Goal: Transaction & Acquisition: Obtain resource

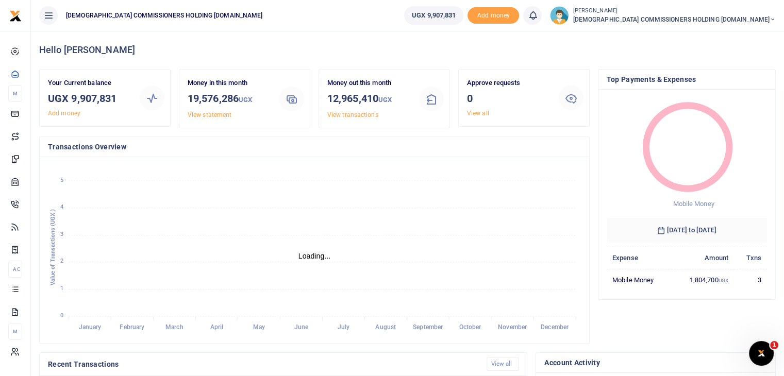
scroll to position [8, 8]
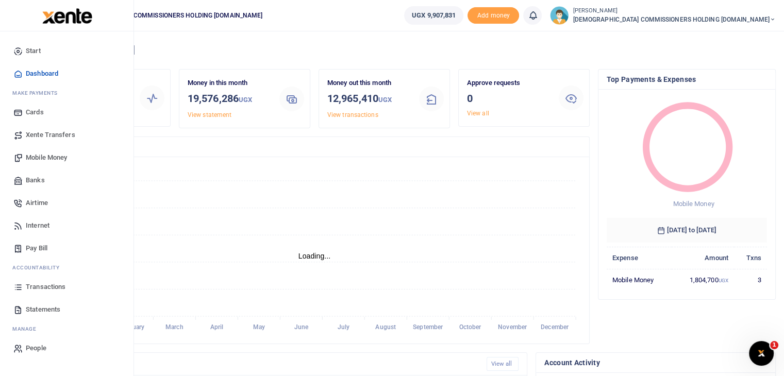
click at [46, 287] on span "Transactions" at bounding box center [46, 287] width 40 height 10
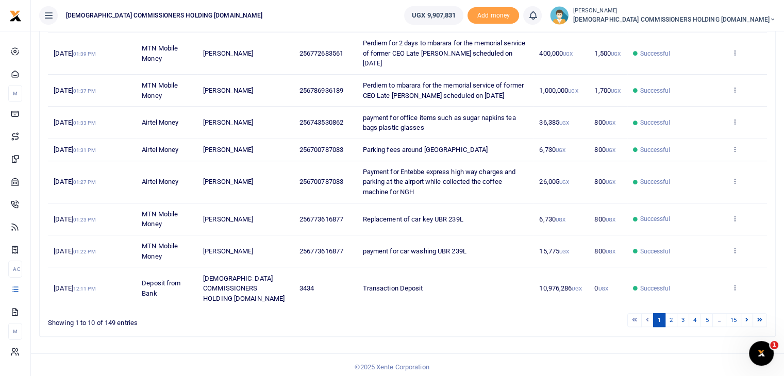
scroll to position [247, 0]
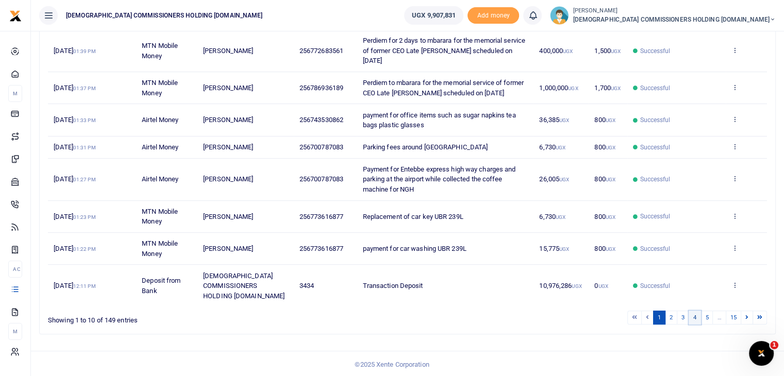
click at [695, 317] on link "4" at bounding box center [695, 318] width 12 height 14
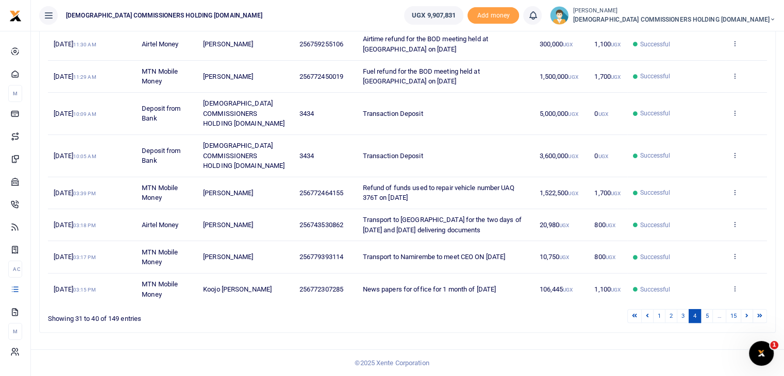
scroll to position [207, 0]
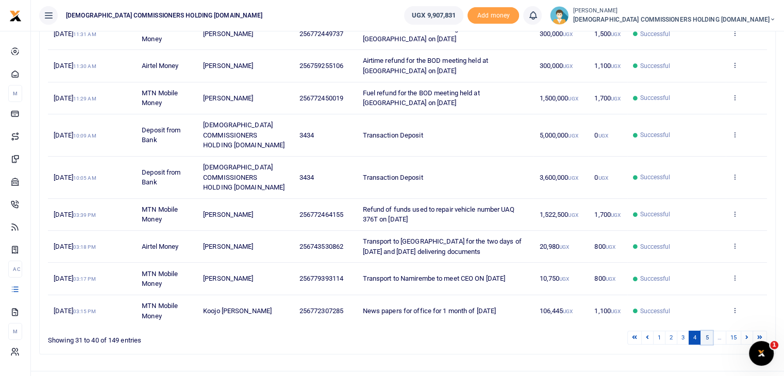
click at [708, 331] on link "5" at bounding box center [706, 338] width 12 height 14
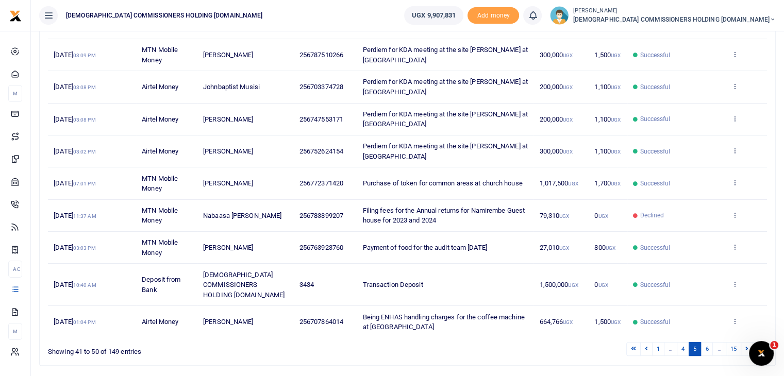
scroll to position [186, 0]
click at [684, 342] on link "4" at bounding box center [683, 349] width 12 height 14
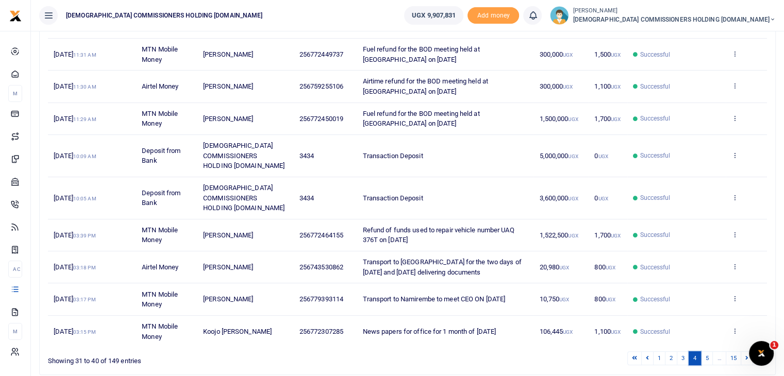
click at [693, 351] on link "4" at bounding box center [695, 358] width 12 height 14
click at [695, 351] on link "4" at bounding box center [695, 358] width 12 height 14
click at [705, 351] on link "5" at bounding box center [706, 358] width 12 height 14
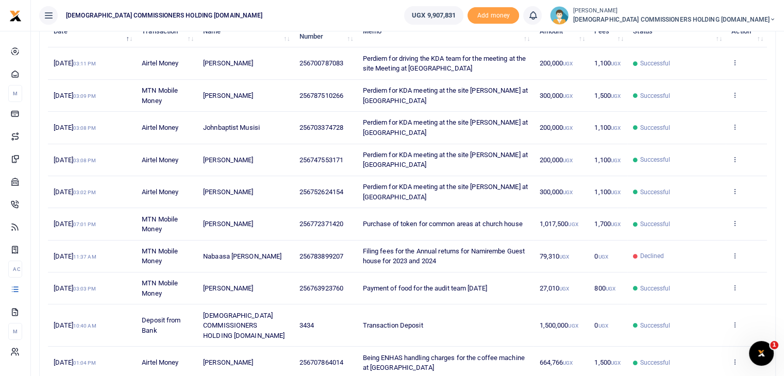
scroll to position [207, 0]
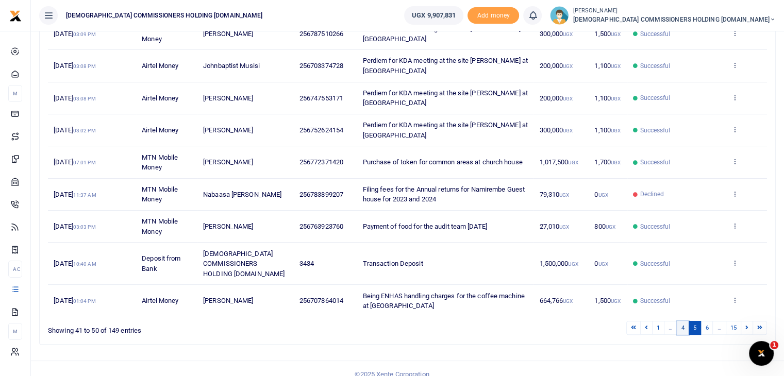
click at [682, 321] on link "4" at bounding box center [683, 328] width 12 height 14
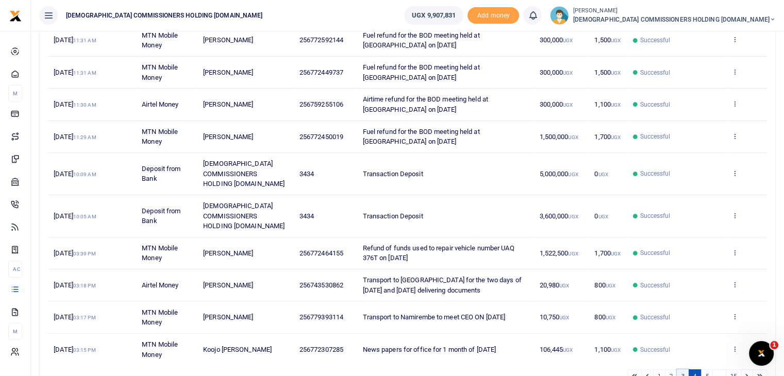
scroll to position [173, 0]
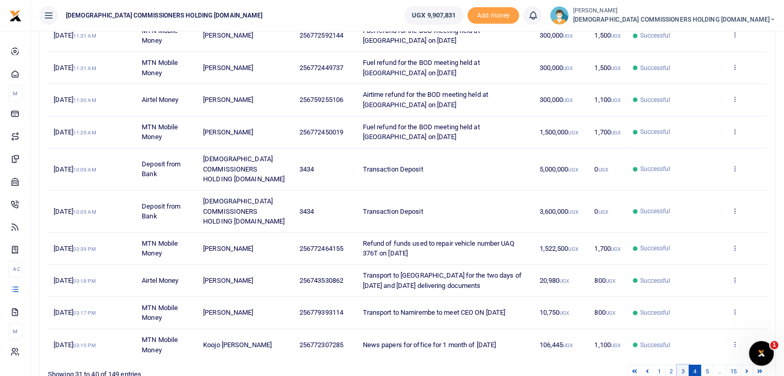
click at [684, 365] on link "3" at bounding box center [683, 372] width 12 height 14
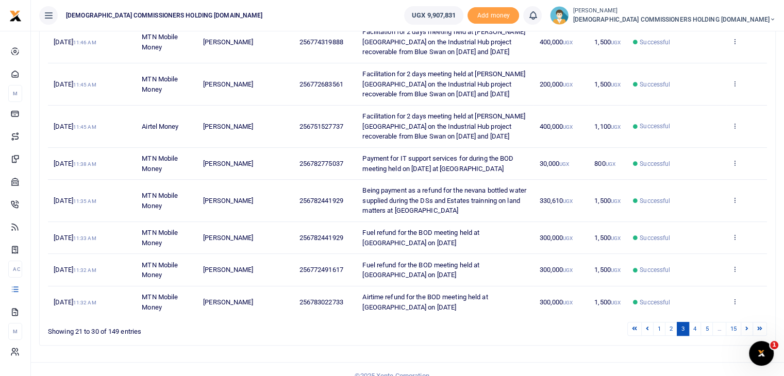
scroll to position [267, 0]
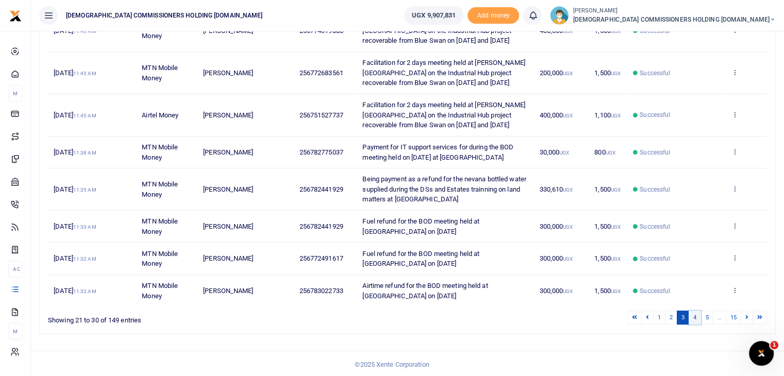
click at [696, 316] on link "4" at bounding box center [695, 318] width 12 height 14
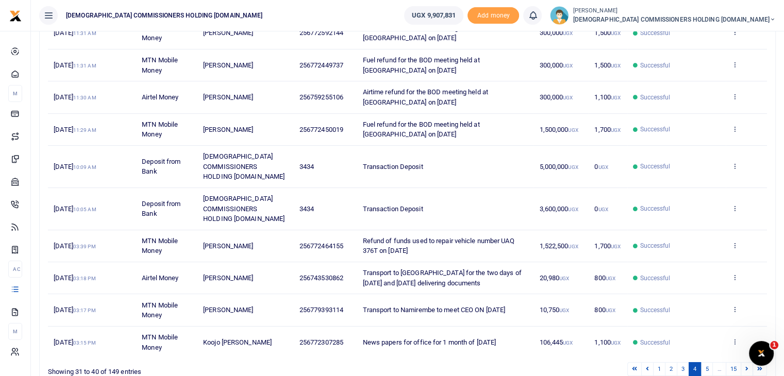
scroll to position [186, 0]
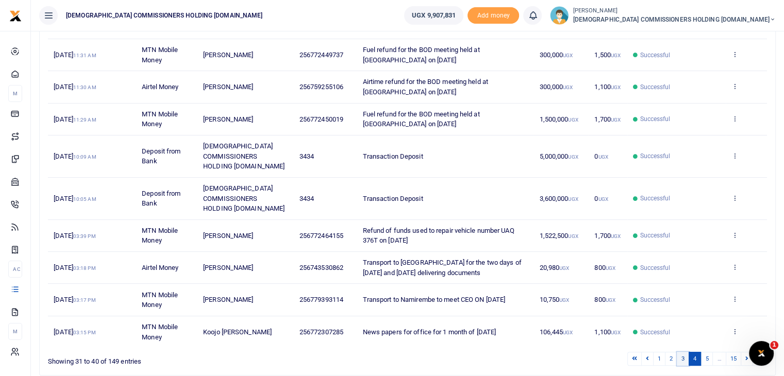
click at [685, 352] on link "3" at bounding box center [683, 359] width 12 height 14
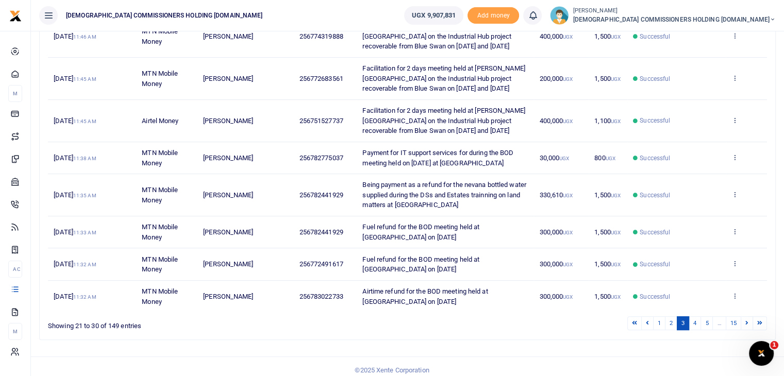
scroll to position [267, 0]
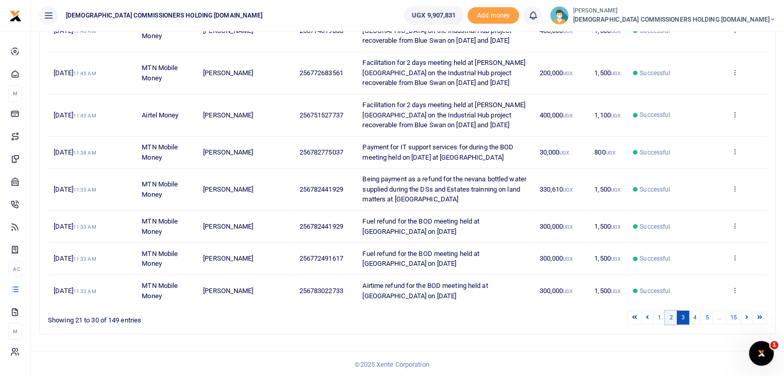
click at [672, 316] on link "2" at bounding box center [671, 318] width 12 height 14
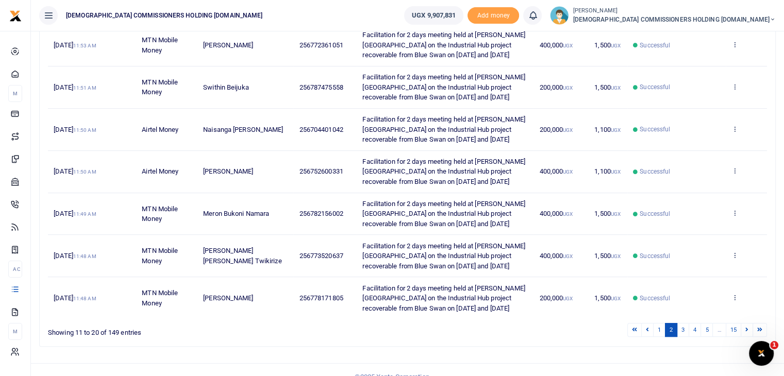
scroll to position [307, 0]
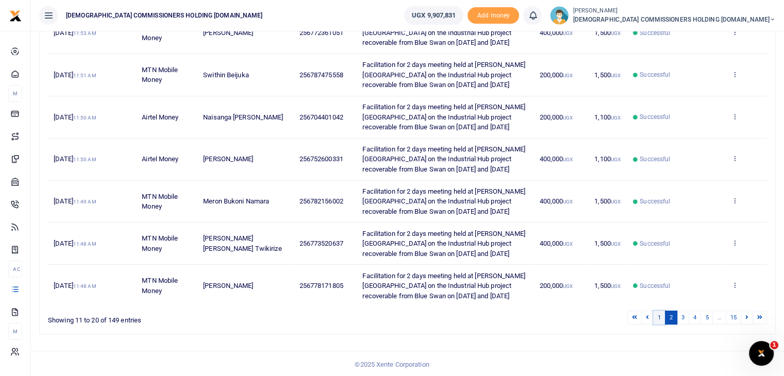
click at [662, 318] on link "1" at bounding box center [659, 318] width 12 height 14
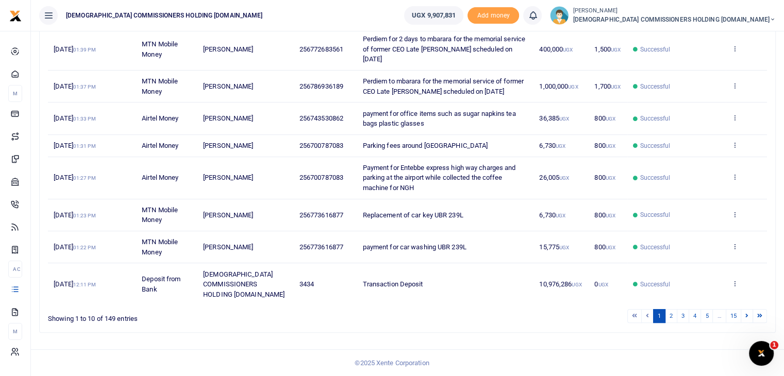
scroll to position [247, 0]
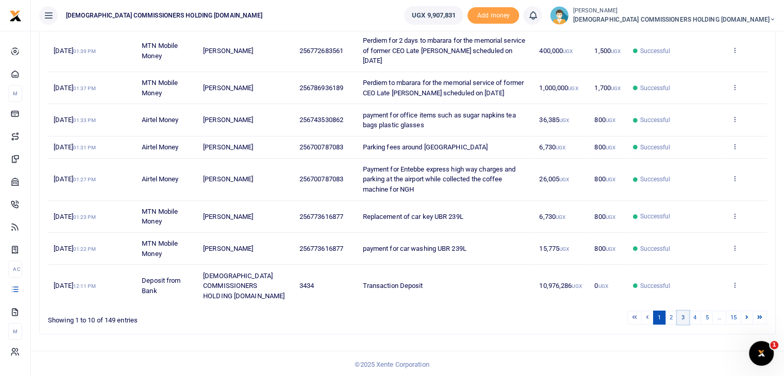
click at [680, 318] on link "3" at bounding box center [683, 318] width 12 height 14
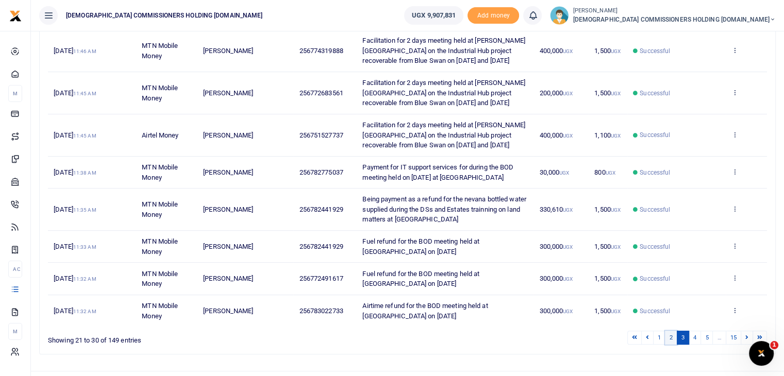
click at [672, 339] on link "2" at bounding box center [671, 338] width 12 height 14
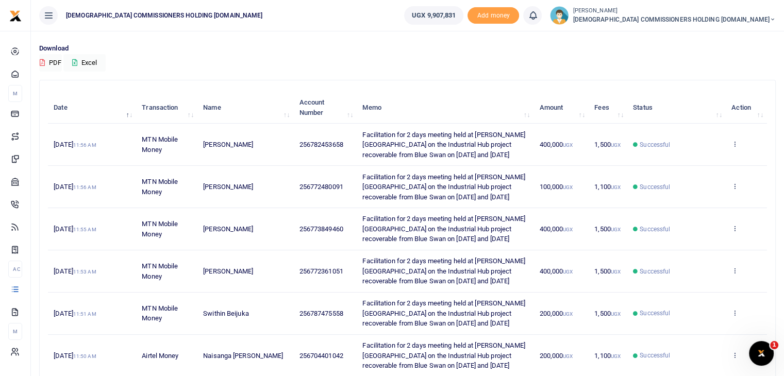
scroll to position [307, 0]
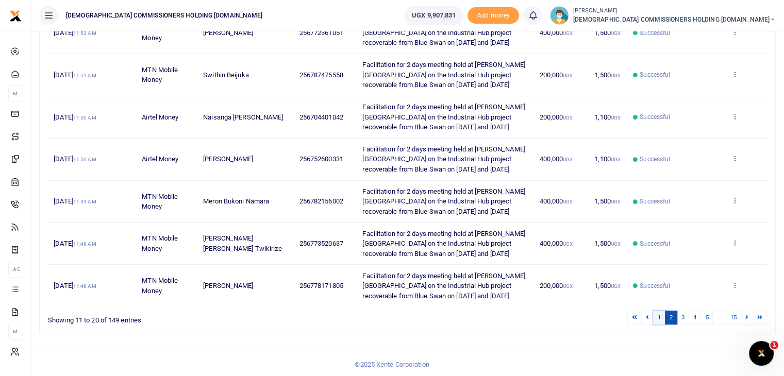
click at [657, 316] on link "1" at bounding box center [659, 318] width 12 height 14
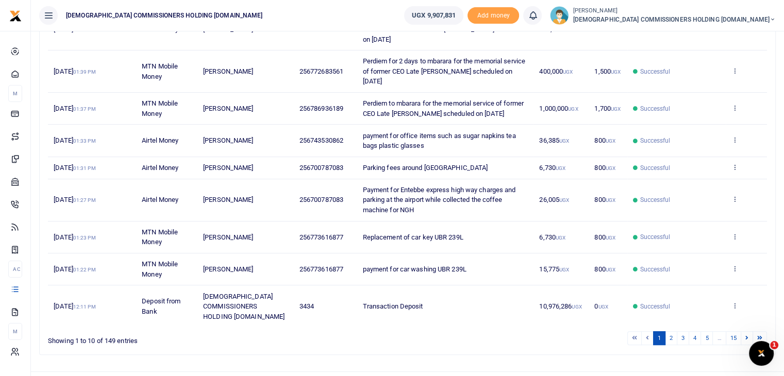
scroll to position [0, 0]
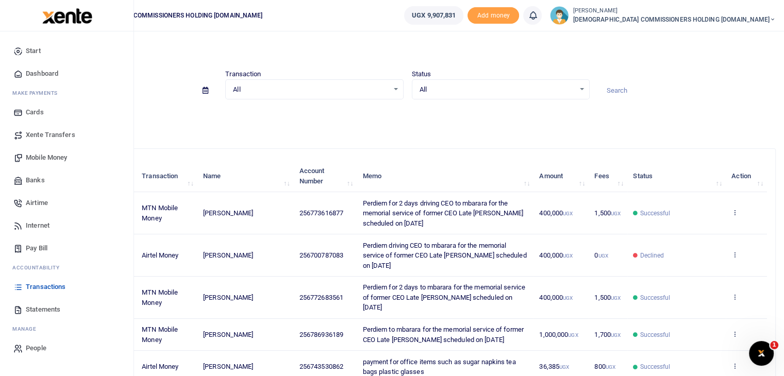
click at [37, 308] on span "Statements" at bounding box center [43, 310] width 35 height 10
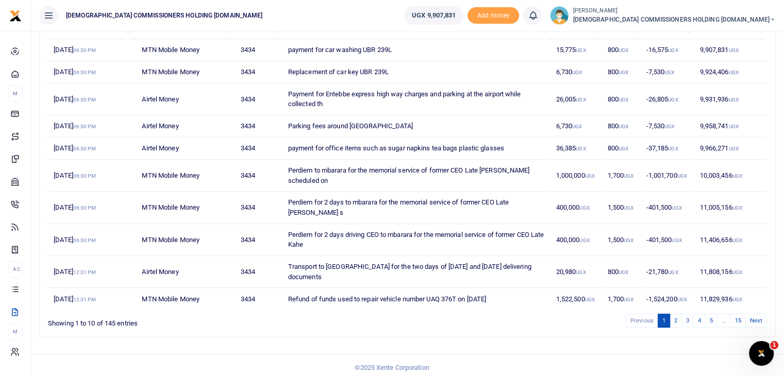
scroll to position [146, 0]
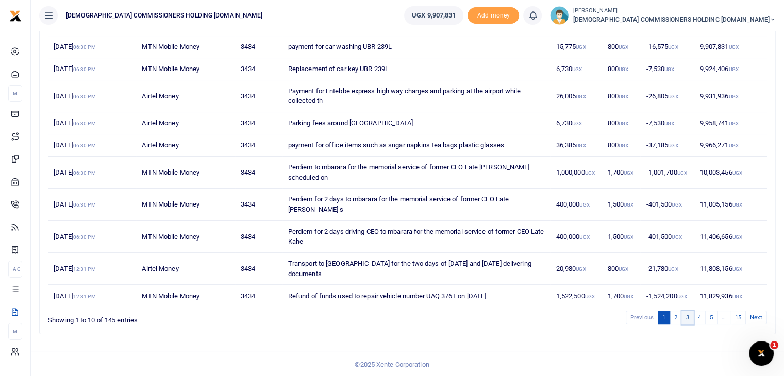
click at [685, 318] on link "3" at bounding box center [687, 318] width 12 height 14
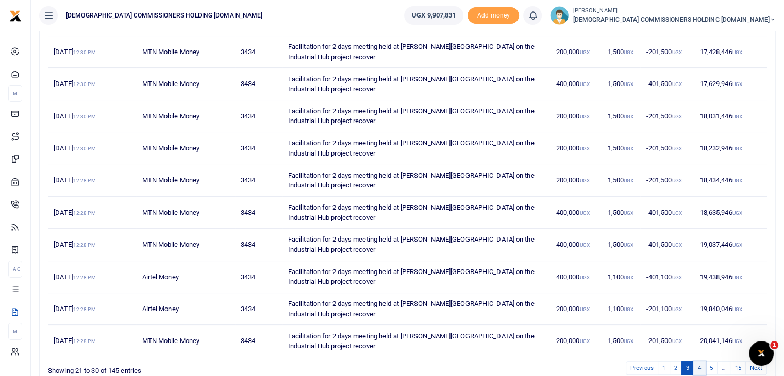
click at [700, 371] on link "4" at bounding box center [699, 368] width 12 height 14
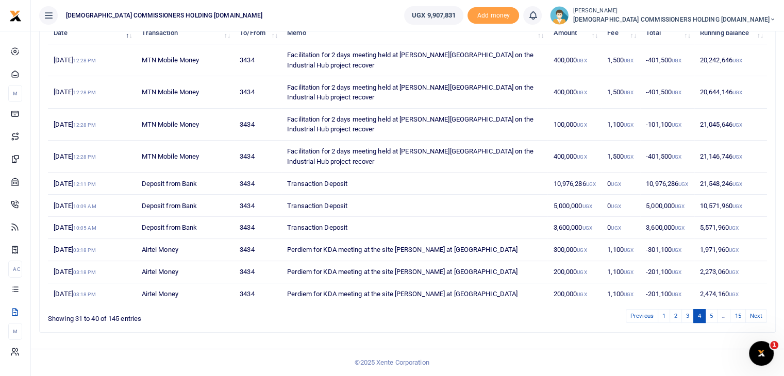
scroll to position [136, 0]
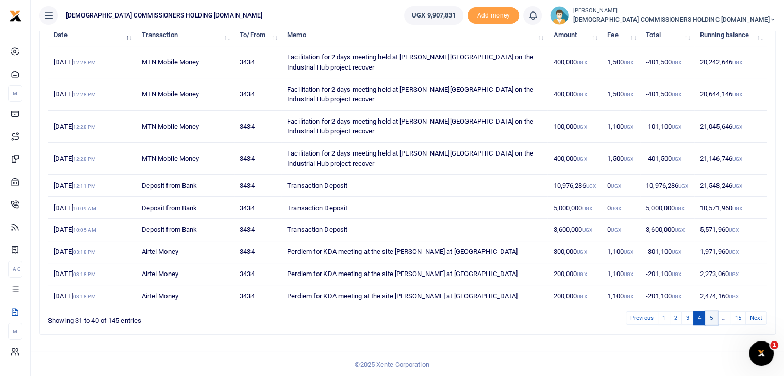
click at [713, 314] on link "5" at bounding box center [711, 318] width 12 height 14
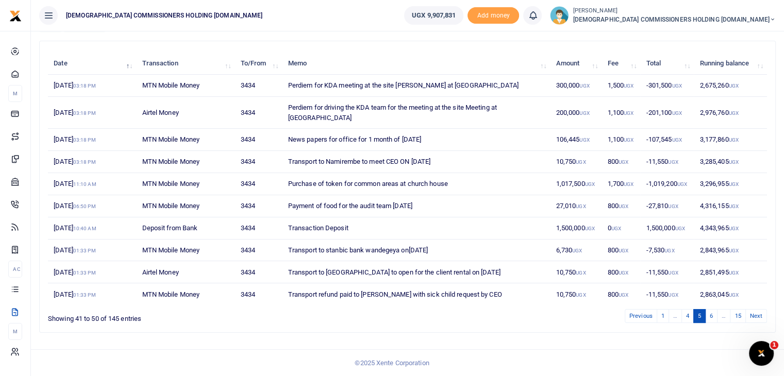
scroll to position [96, 0]
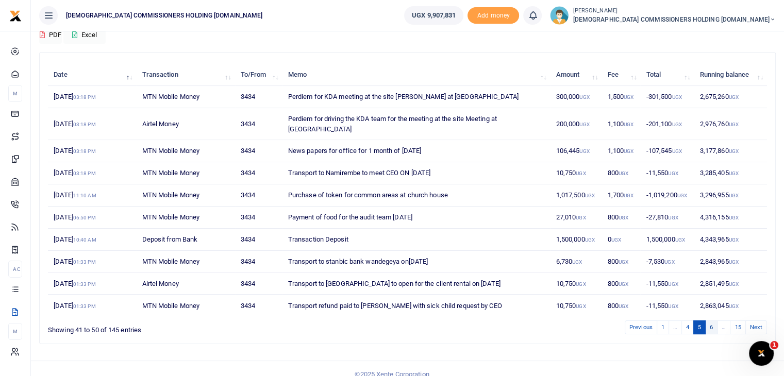
click at [712, 321] on link "6" at bounding box center [711, 328] width 12 height 14
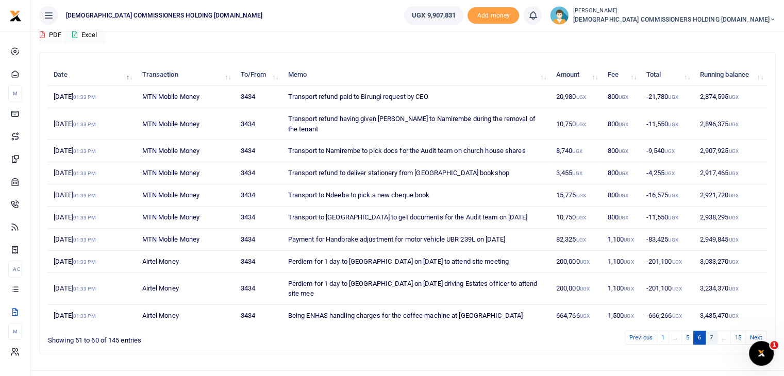
click at [715, 334] on link "7" at bounding box center [711, 338] width 12 height 14
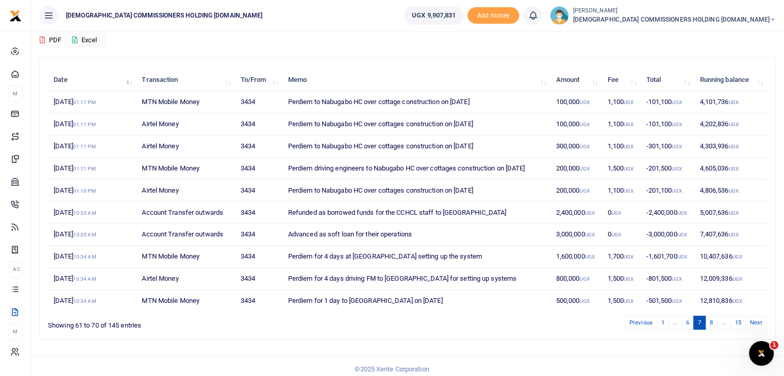
scroll to position [106, 0]
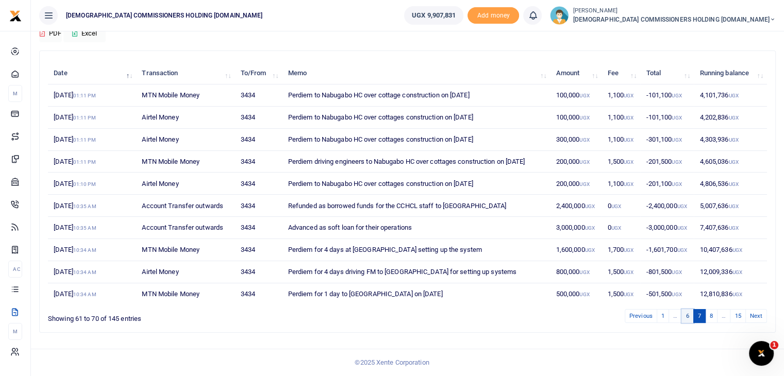
click at [689, 312] on link "6" at bounding box center [687, 316] width 12 height 14
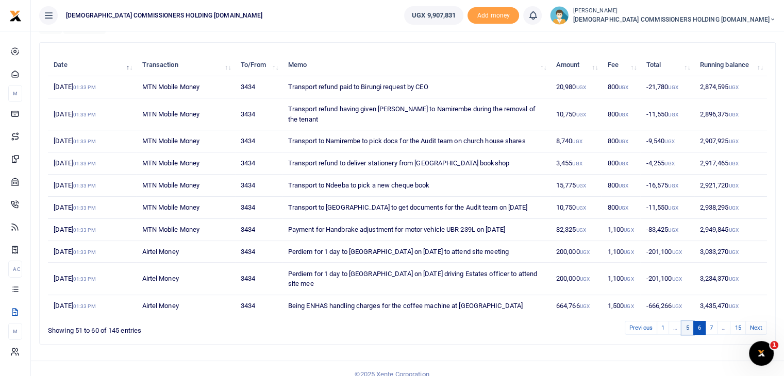
scroll to position [0, 0]
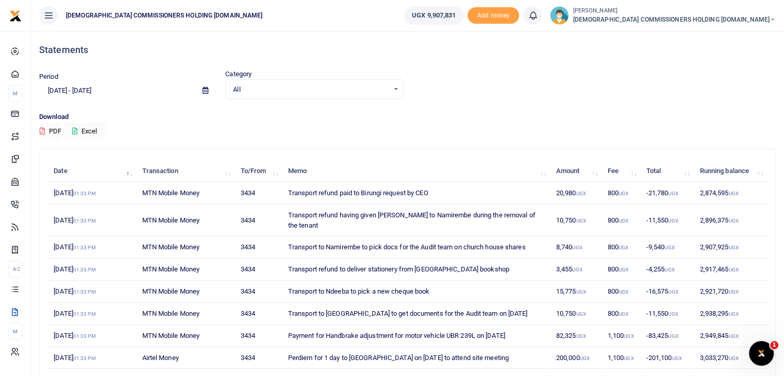
click at [203, 91] on icon at bounding box center [206, 90] width 6 height 7
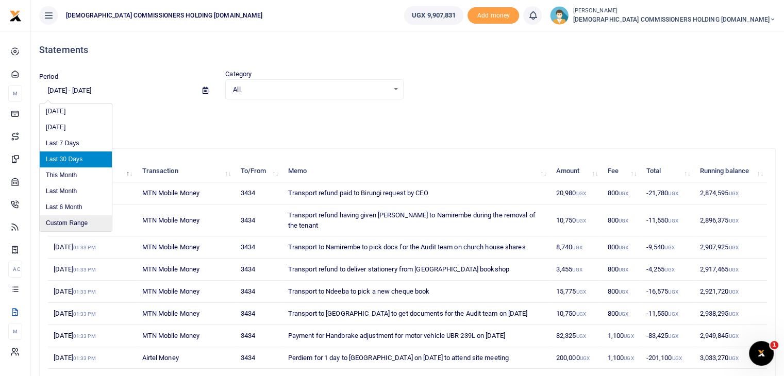
click at [54, 225] on li "Custom Range" at bounding box center [76, 223] width 72 height 16
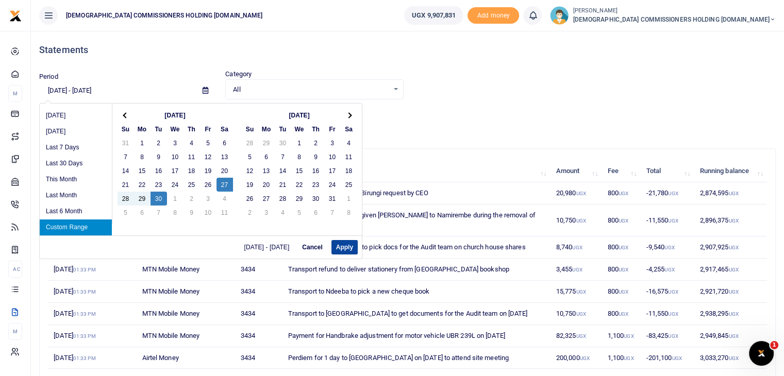
click at [341, 244] on button "Apply" at bounding box center [344, 247] width 26 height 14
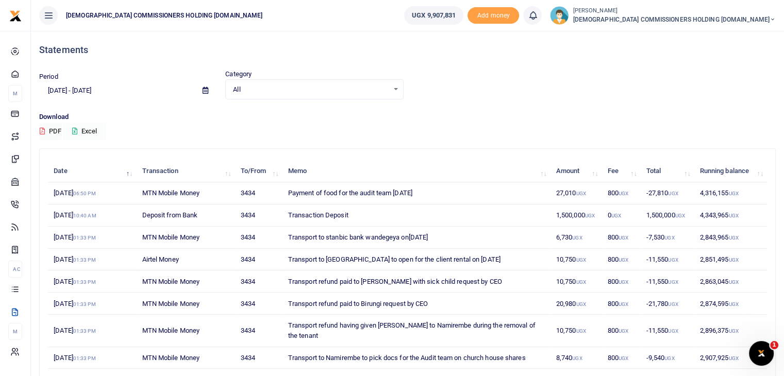
click at [89, 129] on button "Excel" at bounding box center [84, 132] width 42 height 18
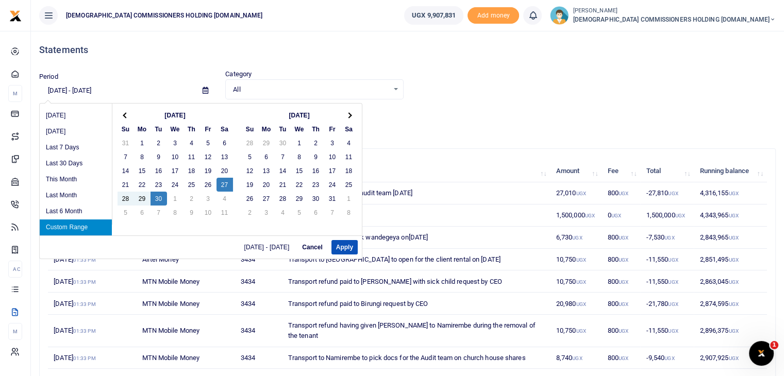
click at [118, 87] on input "09/27/2025 - 09/30/2025" at bounding box center [116, 91] width 155 height 18
click at [343, 244] on button "Apply" at bounding box center [344, 247] width 26 height 14
type input "10/01/2025 - 10/03/2025"
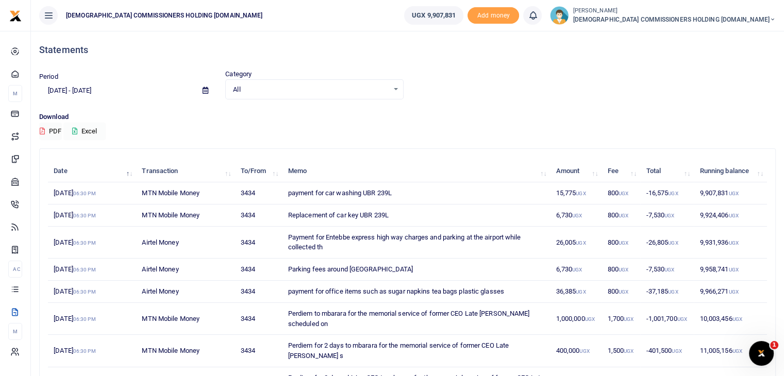
click at [84, 132] on button "Excel" at bounding box center [84, 132] width 42 height 18
